Goal: Task Accomplishment & Management: Use online tool/utility

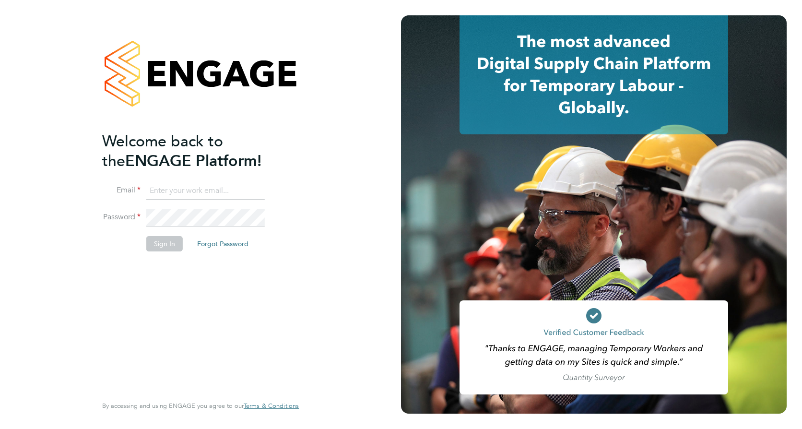
type input "jerry.dawkins@vistry.co.uk"
click at [202, 306] on div "Welcome back to the ENGAGE Platform! Email jerry.dawkins@vistry.co.uk Password …" at bounding box center [195, 262] width 187 height 262
click at [163, 240] on button "Sign In" at bounding box center [164, 243] width 36 height 15
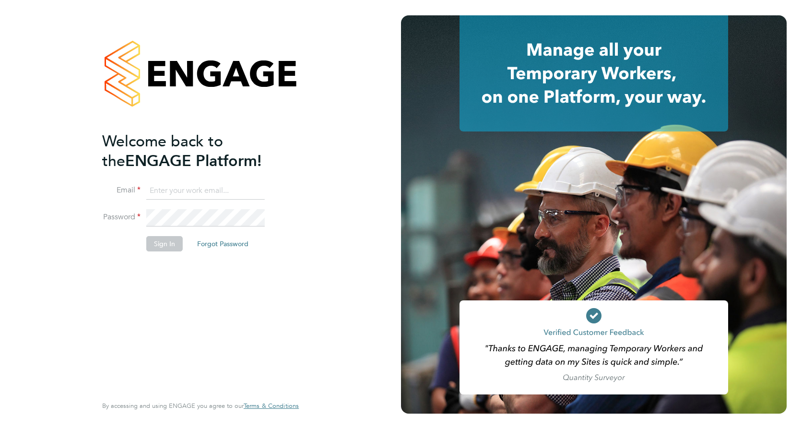
type input "jerry.dawkins@vistry.co.uk"
click at [166, 246] on button "Sign In" at bounding box center [164, 243] width 36 height 15
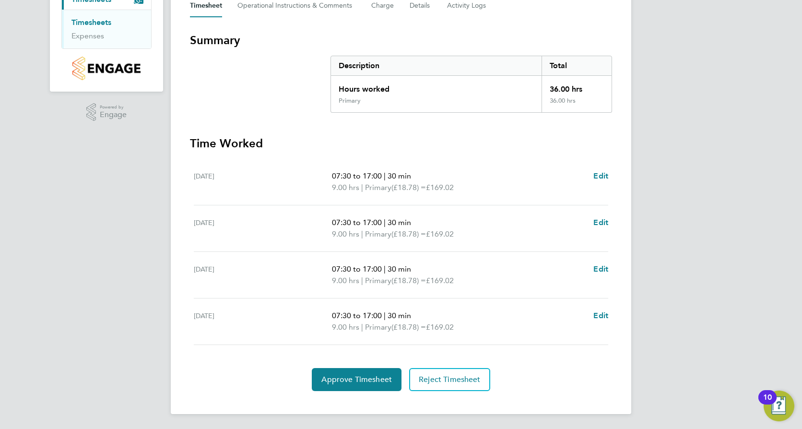
scroll to position [148, 0]
click at [344, 375] on span "Approve Timesheet" at bounding box center [356, 379] width 71 height 10
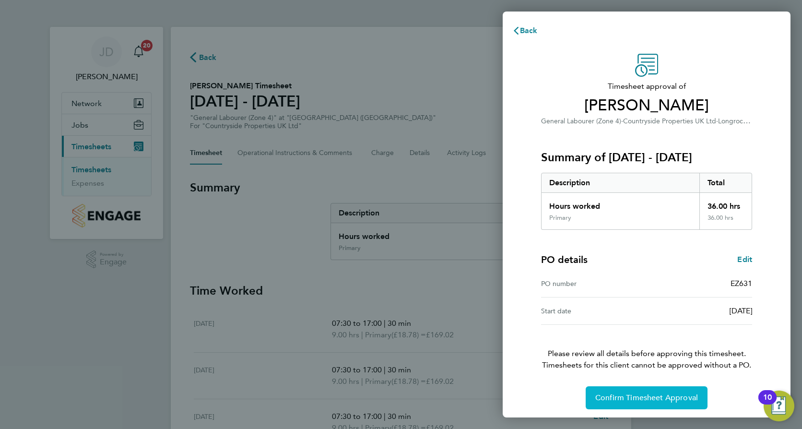
click at [611, 397] on span "Confirm Timesheet Approval" at bounding box center [646, 398] width 103 height 10
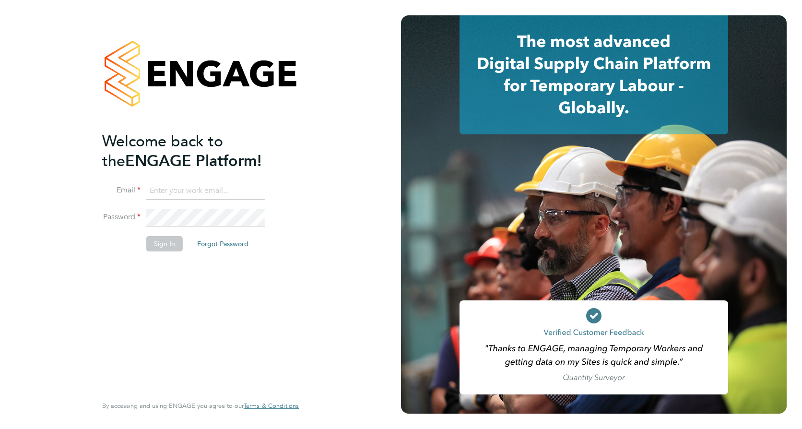
type input "jerry.dawkins@vistry.co.uk"
click at [158, 246] on button "Sign In" at bounding box center [164, 243] width 36 height 15
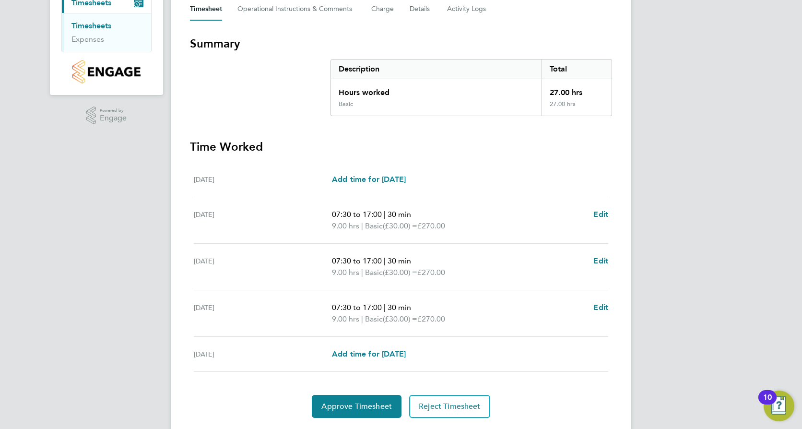
scroll to position [171, 0]
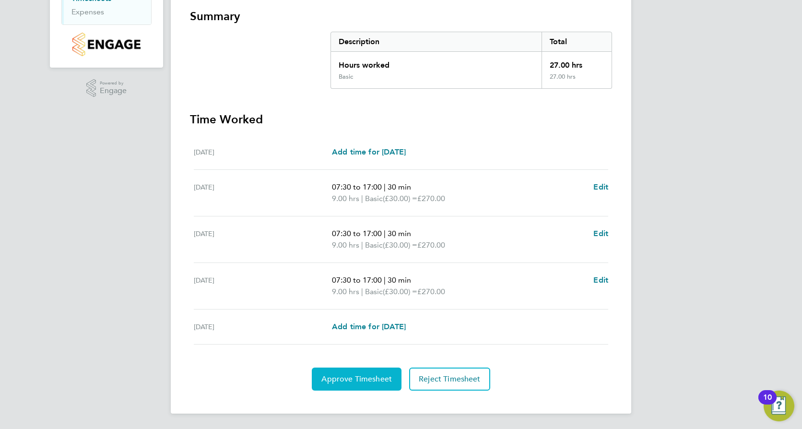
click at [340, 379] on span "Approve Timesheet" at bounding box center [356, 379] width 71 height 10
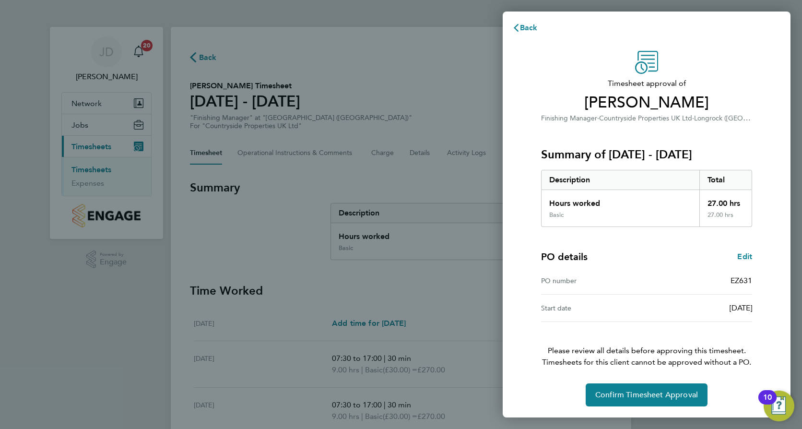
scroll to position [3, 0]
click at [607, 392] on span "Confirm Timesheet Approval" at bounding box center [646, 394] width 103 height 10
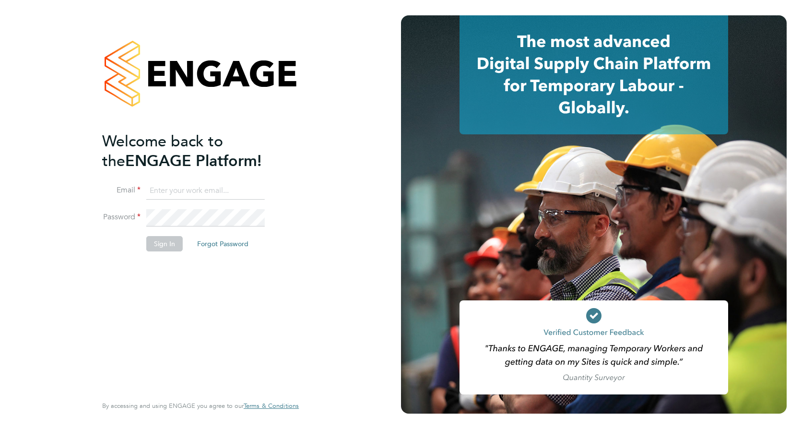
type input "jerry.dawkins@vistry.co.uk"
click at [160, 245] on button "Sign In" at bounding box center [164, 243] width 36 height 15
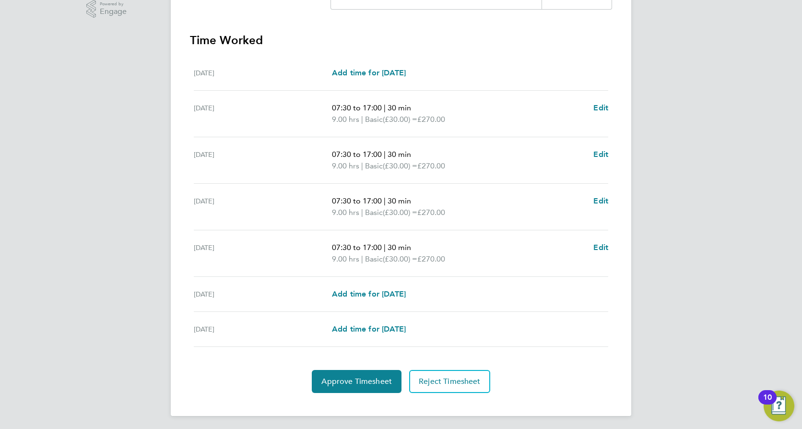
scroll to position [253, 0]
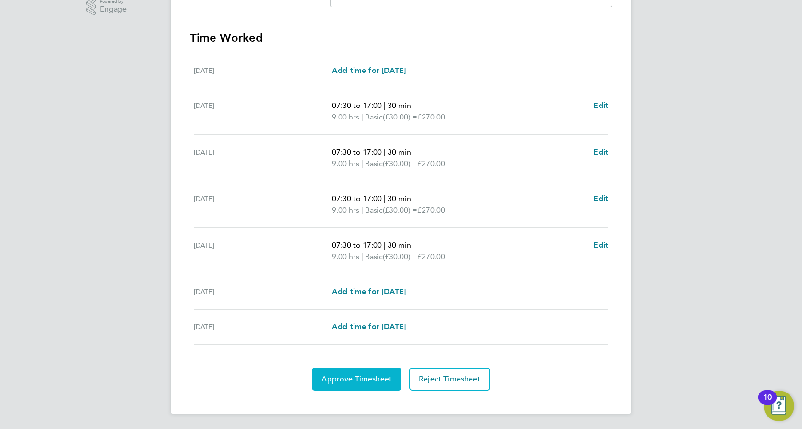
click at [355, 378] on span "Approve Timesheet" at bounding box center [356, 379] width 71 height 10
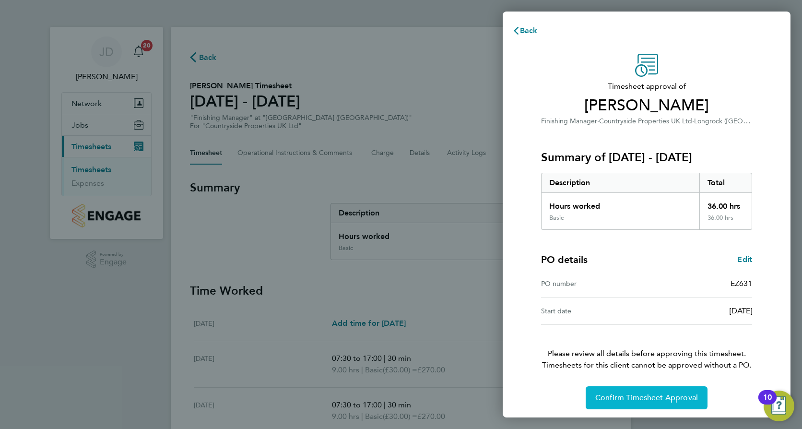
click at [647, 399] on span "Confirm Timesheet Approval" at bounding box center [646, 398] width 103 height 10
